Goal: Go to known website: Go to known website

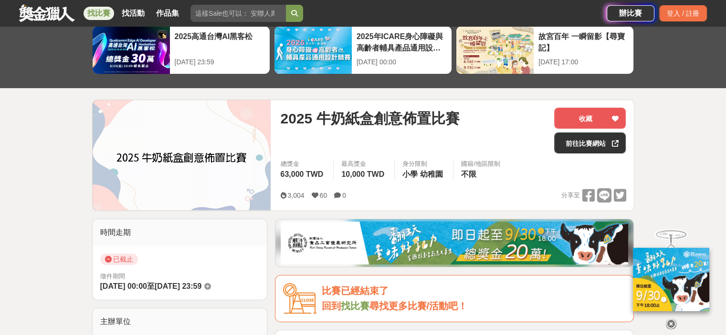
scroll to position [95, 0]
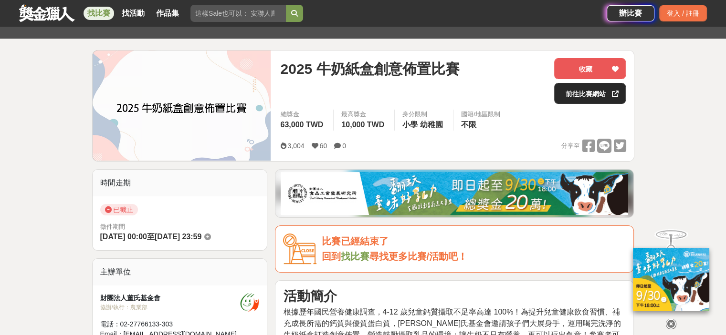
click at [587, 97] on link "前往比賽網站" at bounding box center [590, 93] width 72 height 21
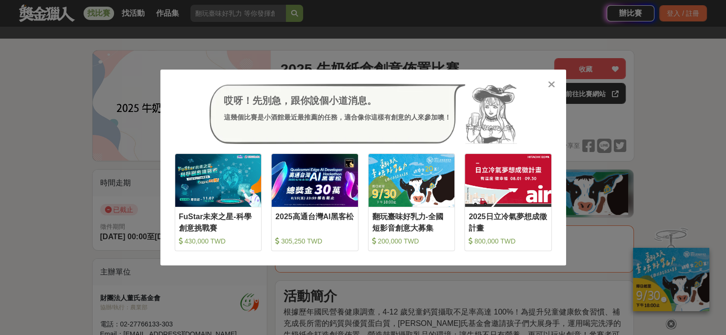
click at [547, 86] on div at bounding box center [552, 84] width 10 height 10
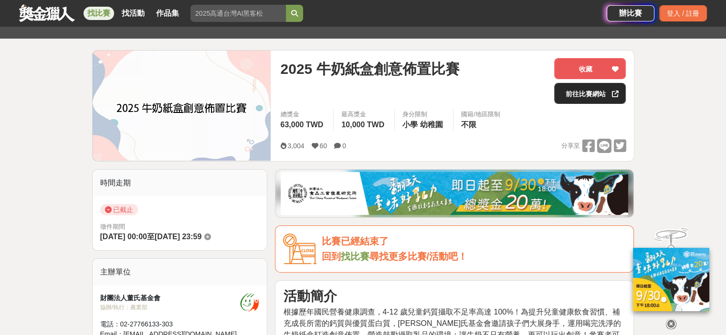
click at [586, 93] on link "前往比賽網站" at bounding box center [590, 93] width 72 height 21
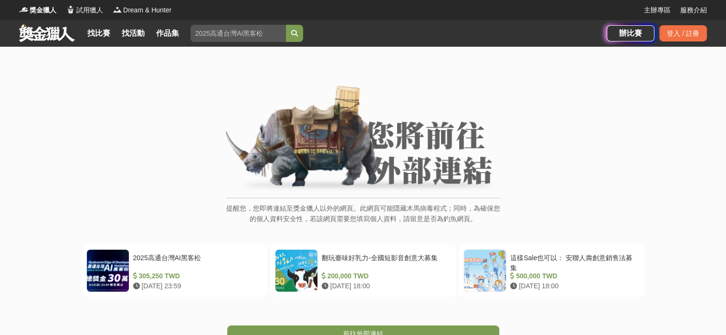
click at [416, 131] on img at bounding box center [363, 139] width 274 height 108
click at [348, 208] on p "提醒您，您即將連結至獎金獵人以外的網頁。此網頁可能隱藏木馬病毒程式；同時，為確保您的個人資料安全性，若該網頁需要您填寫個人資料，請留意是否為釣魚網頁。" at bounding box center [363, 218] width 274 height 31
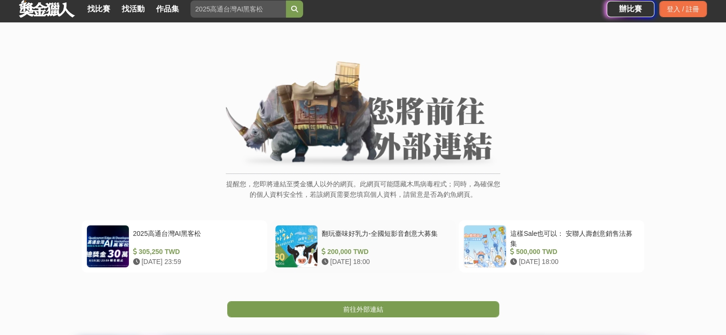
scroll to position [48, 0]
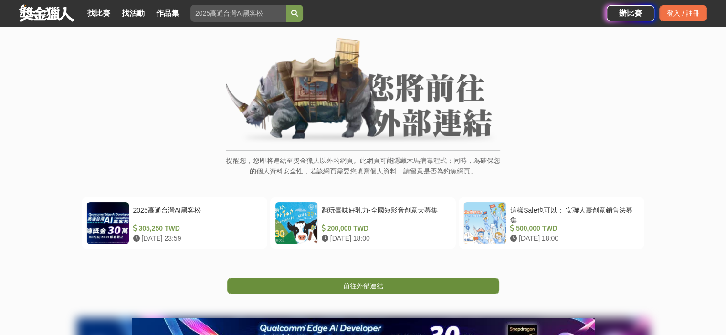
click at [348, 288] on span "前往外部連結" at bounding box center [363, 287] width 40 height 8
